Goal: Information Seeking & Learning: Learn about a topic

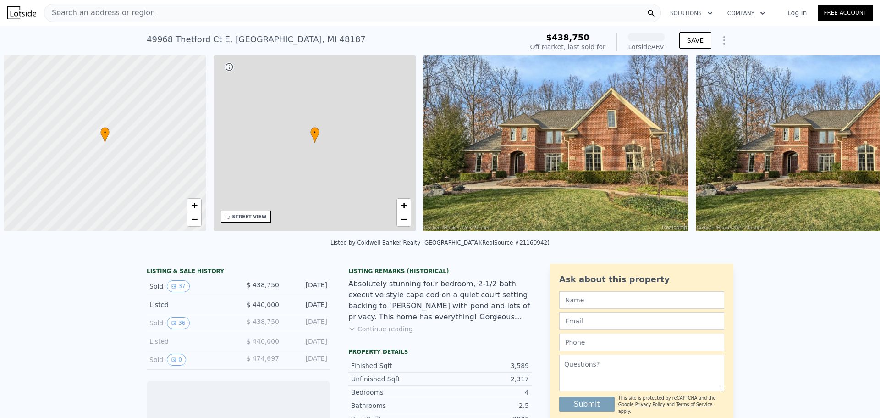
scroll to position [0, 4]
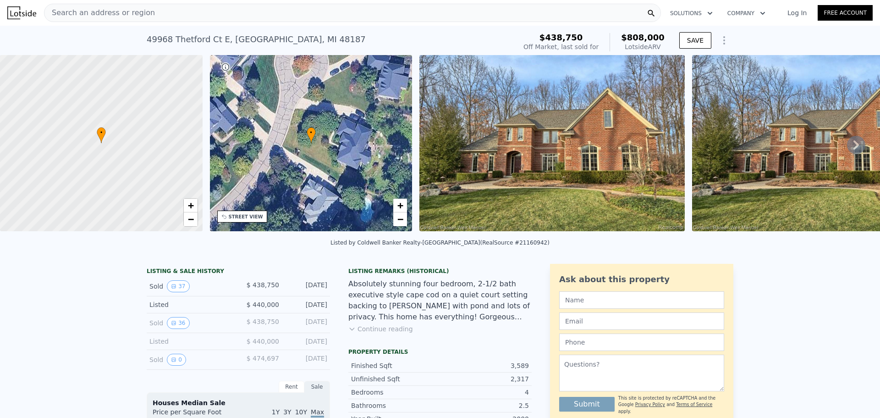
click at [308, 14] on div "Search an address or region" at bounding box center [352, 13] width 617 height 18
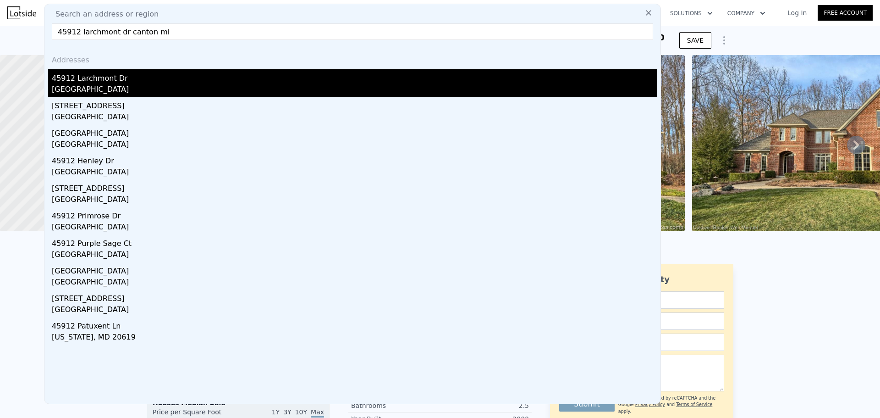
type input "45912 larchmont dr canton mi"
click at [195, 88] on div "Wayne County, MI 48187" at bounding box center [354, 90] width 605 height 13
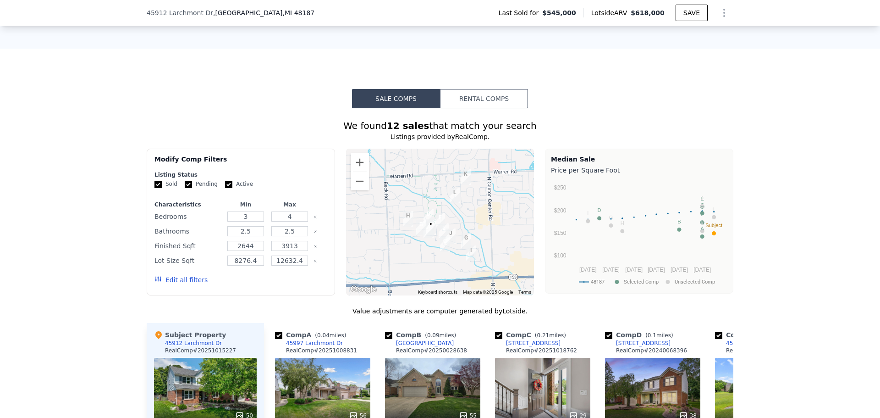
scroll to position [776, 0]
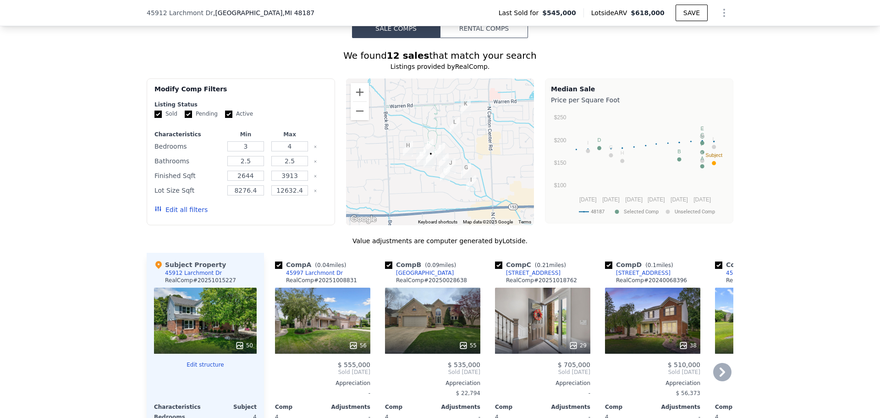
click at [527, 324] on div "29" at bounding box center [542, 320] width 95 height 66
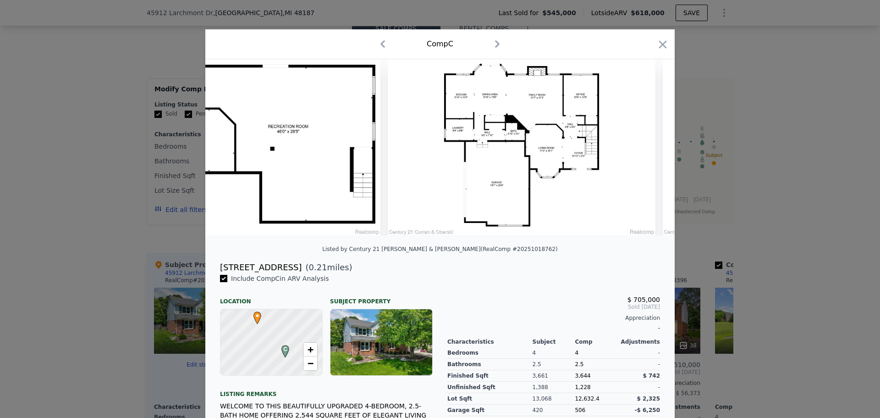
scroll to position [0, 6928]
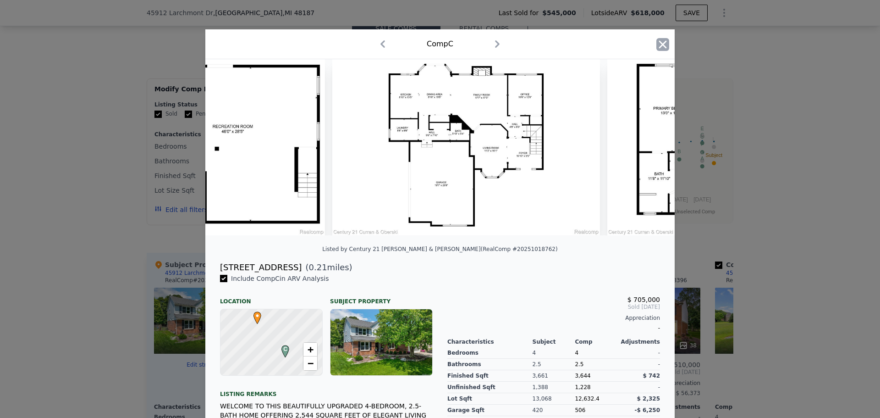
click at [661, 45] on icon "button" at bounding box center [662, 44] width 13 height 13
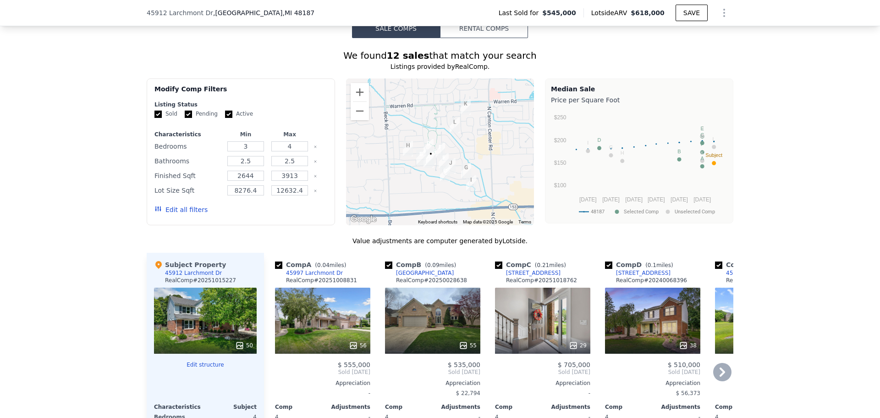
click at [722, 379] on icon at bounding box center [722, 372] width 18 height 18
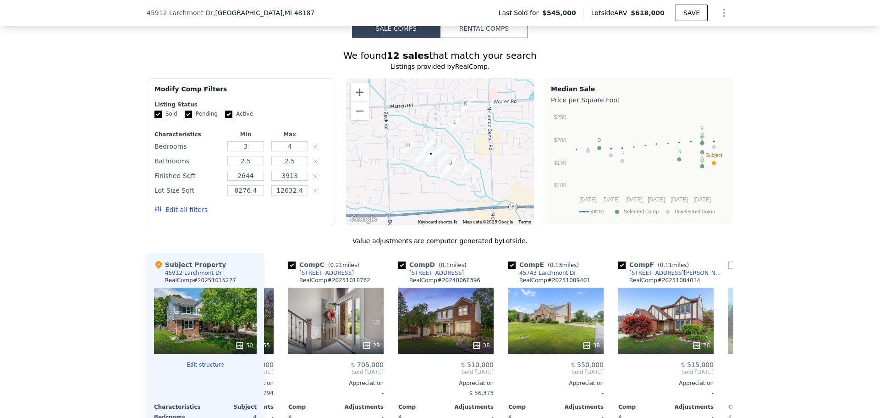
scroll to position [0, 220]
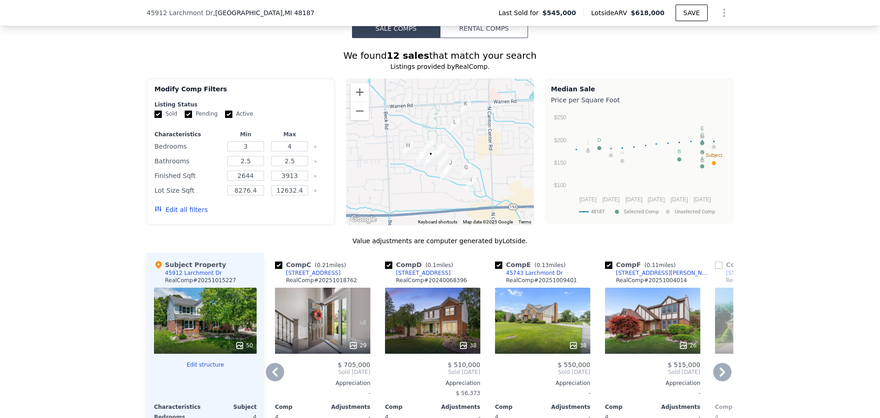
click at [722, 379] on icon at bounding box center [722, 372] width 18 height 18
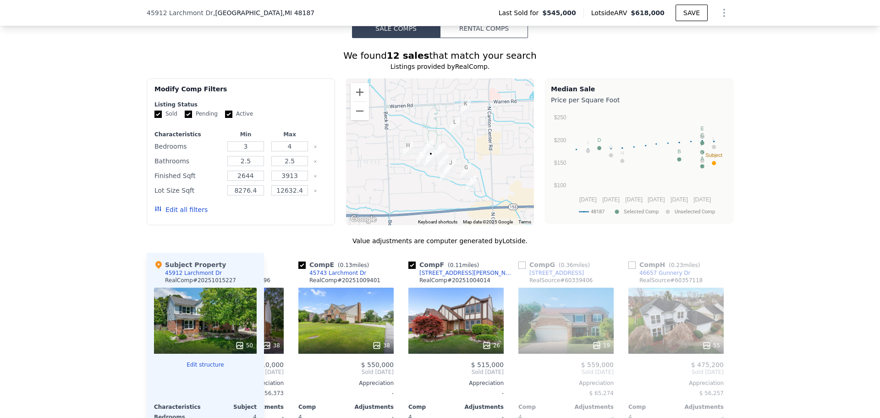
scroll to position [0, 440]
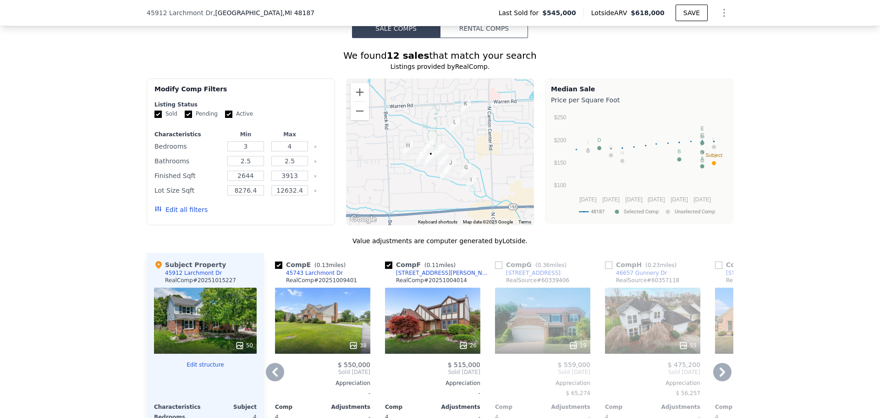
click at [722, 379] on icon at bounding box center [722, 372] width 18 height 18
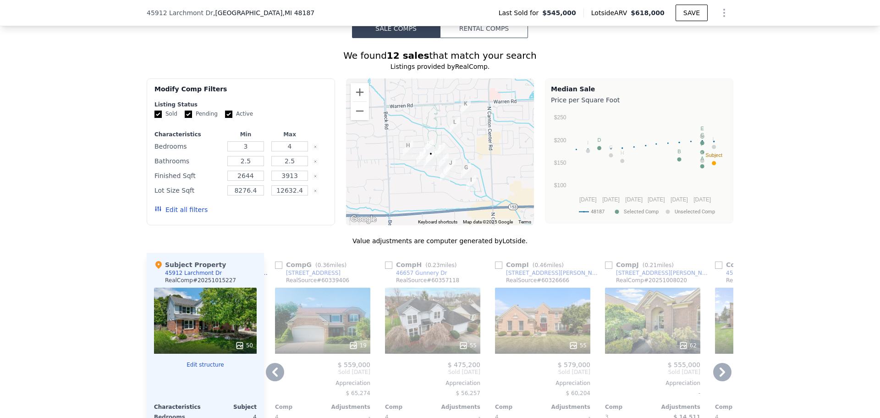
click at [722, 379] on icon at bounding box center [722, 372] width 18 height 18
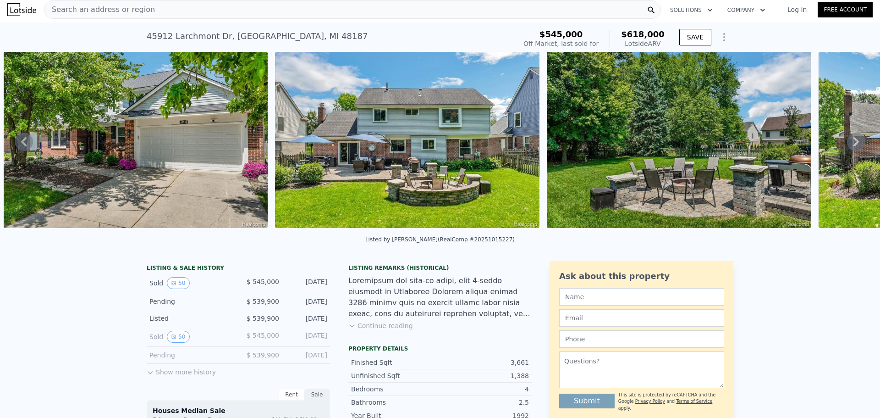
scroll to position [0, 0]
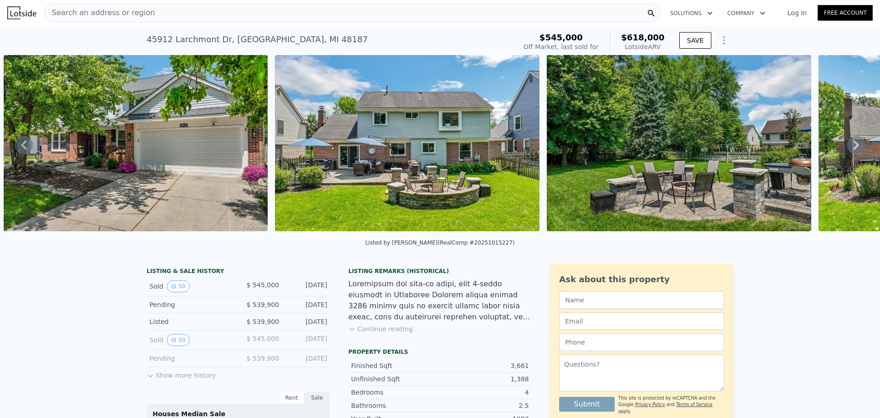
click at [293, 14] on div "Search an address or region" at bounding box center [352, 13] width 617 height 18
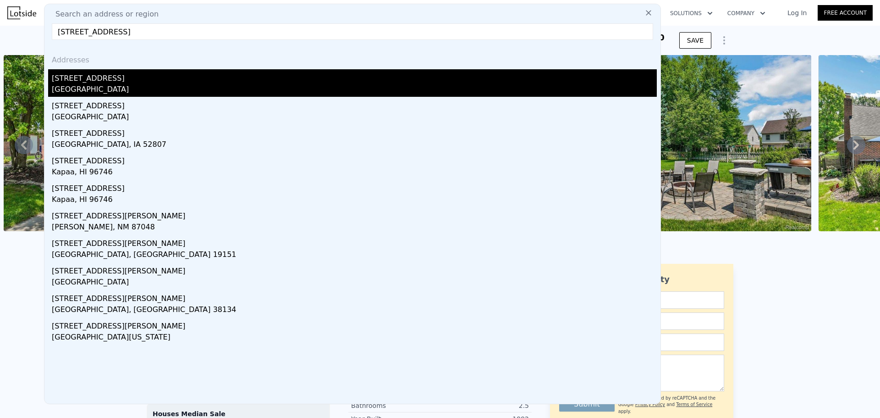
type input "6469 kennesaw rd"
click at [175, 78] on div "[STREET_ADDRESS]" at bounding box center [354, 76] width 605 height 15
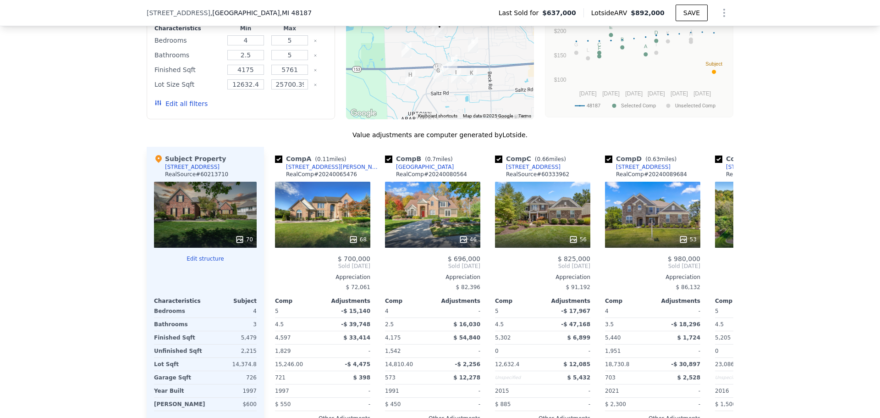
scroll to position [871, 0]
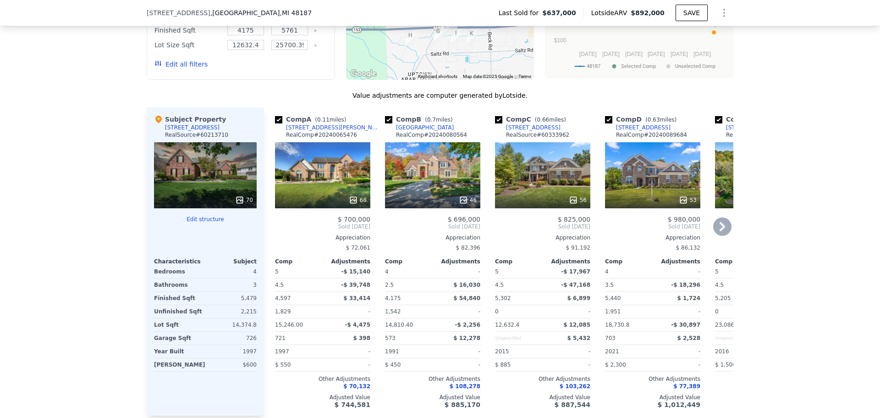
click at [684, 191] on div "53" at bounding box center [652, 175] width 95 height 66
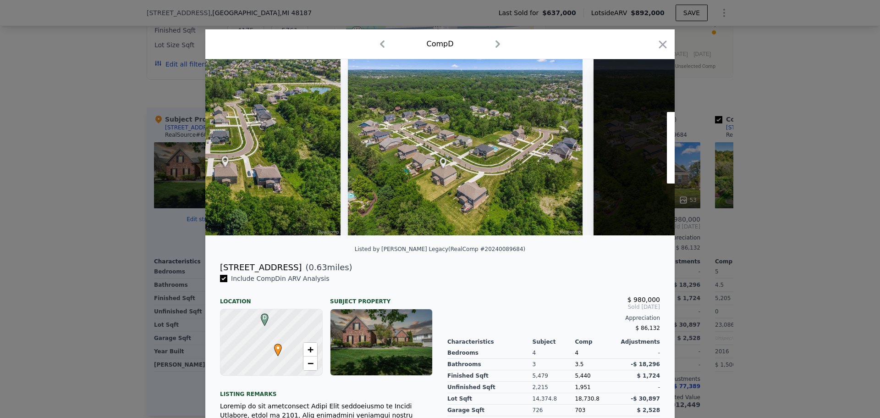
scroll to position [0, 13614]
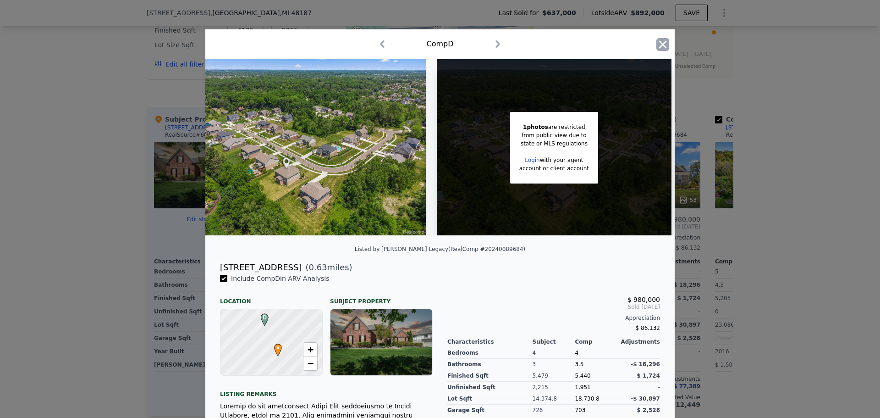
click at [664, 47] on icon "button" at bounding box center [662, 44] width 13 height 13
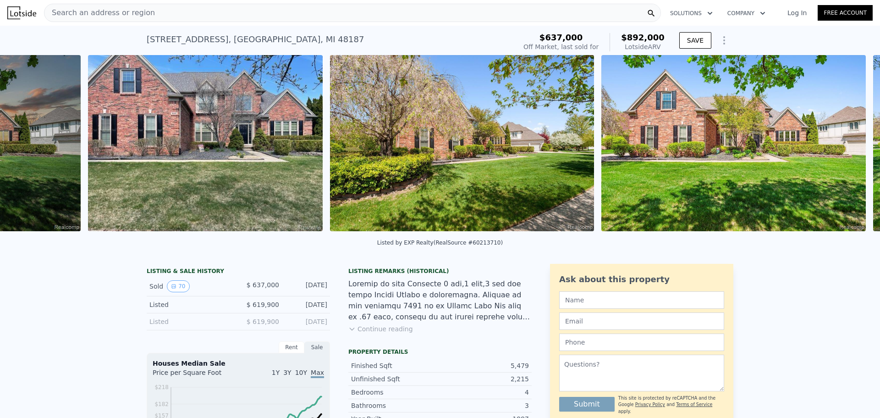
scroll to position [0, 629]
